Goal: Obtain resource: Download file/media

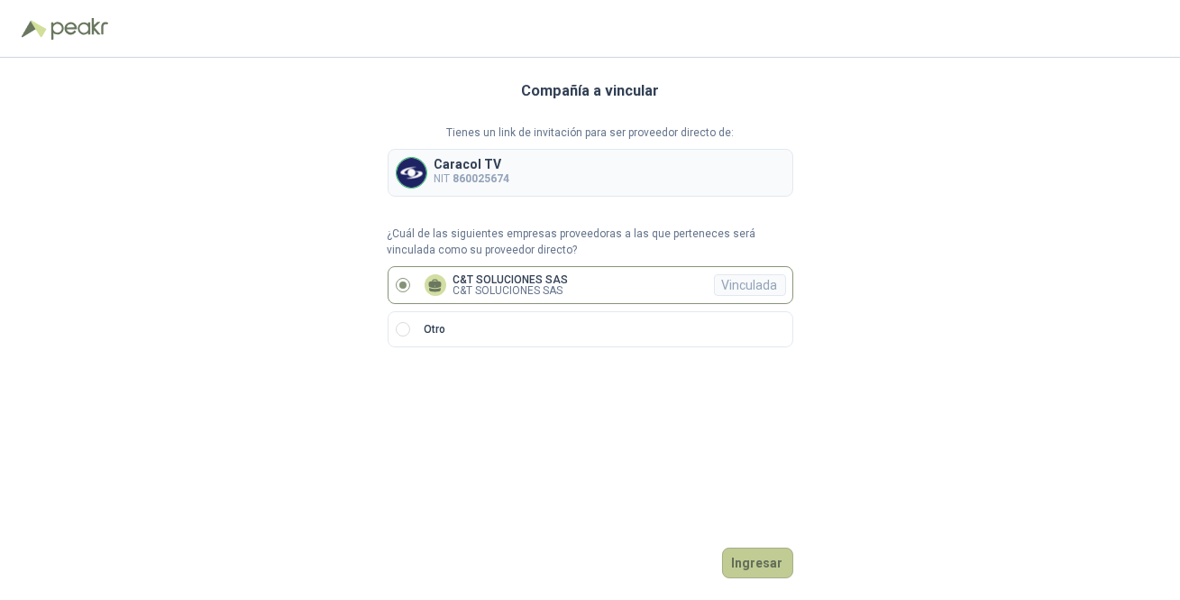
click at [765, 560] on button "Ingresar" at bounding box center [757, 562] width 71 height 31
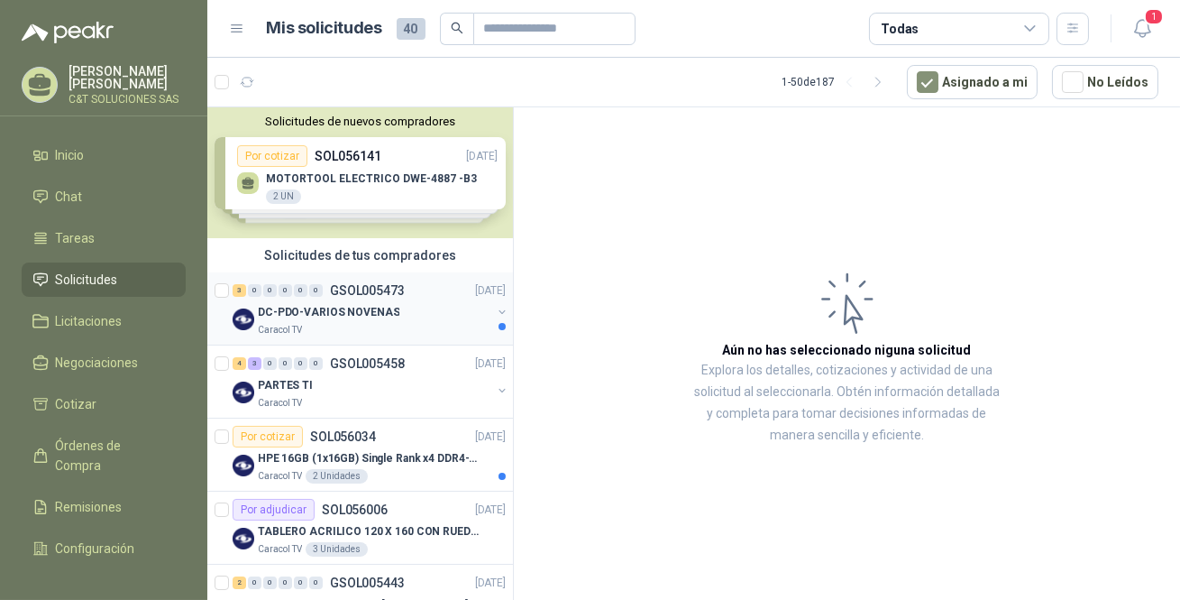
click at [310, 310] on p "DC-PDO-VARIOS NOVENAS" at bounding box center [329, 312] width 142 height 17
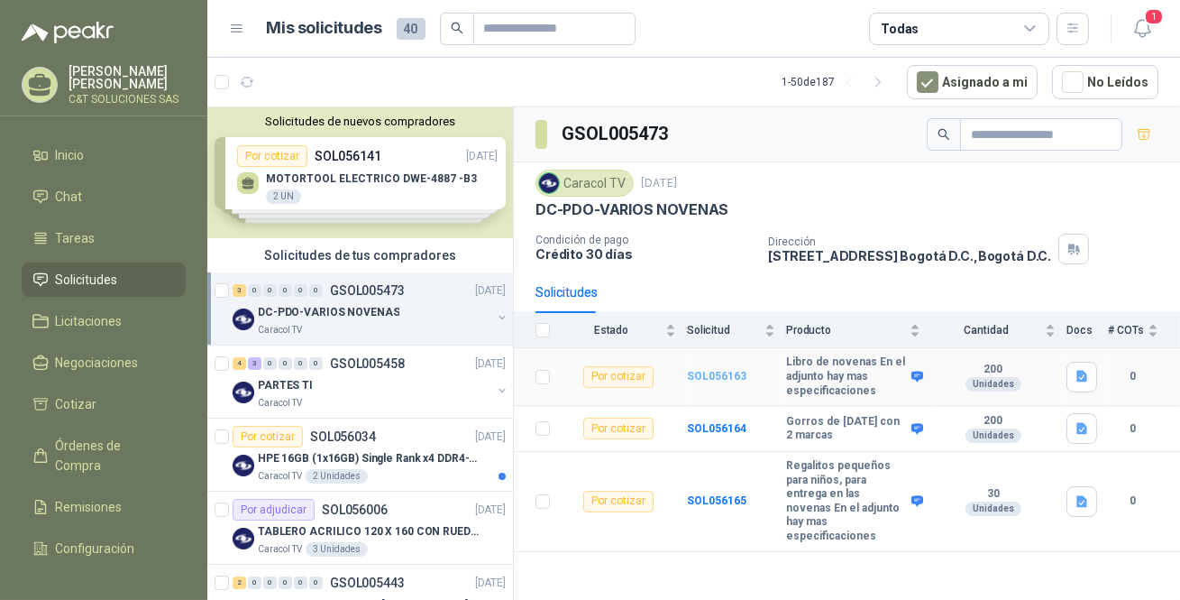
click at [715, 375] on b "SOL056163" at bounding box center [717, 376] width 60 height 13
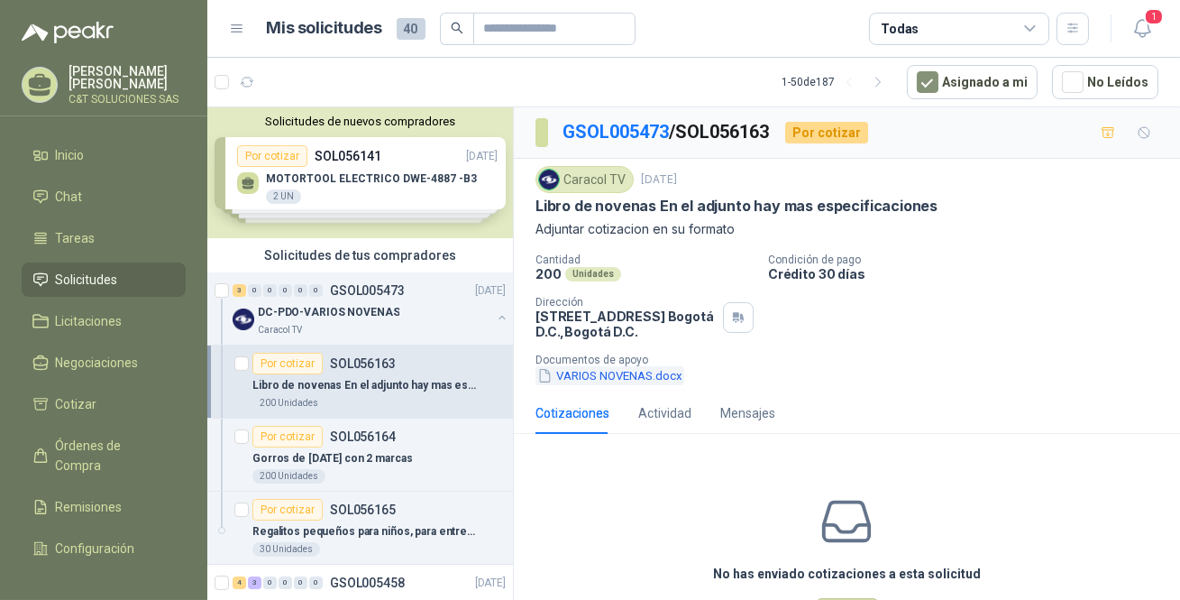
click at [585, 371] on button "VARIOS NOVENAS.docx" at bounding box center [610, 375] width 149 height 19
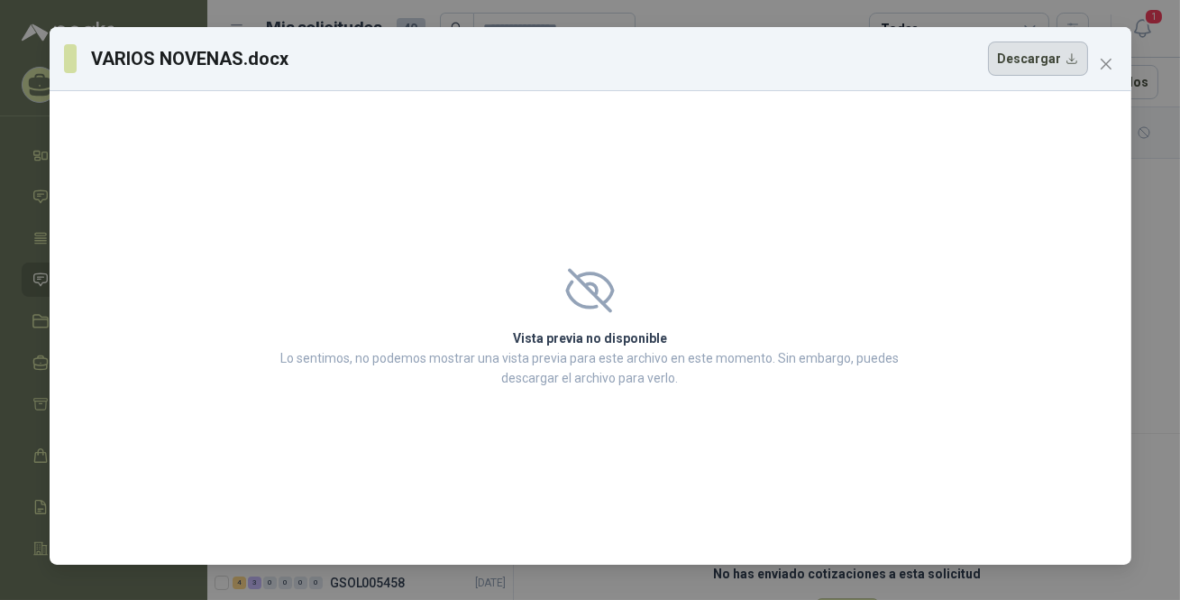
click at [1018, 66] on button "Descargar" at bounding box center [1038, 58] width 100 height 34
click at [1109, 53] on button "Close" at bounding box center [1106, 64] width 29 height 29
